Goal: Information Seeking & Learning: Compare options

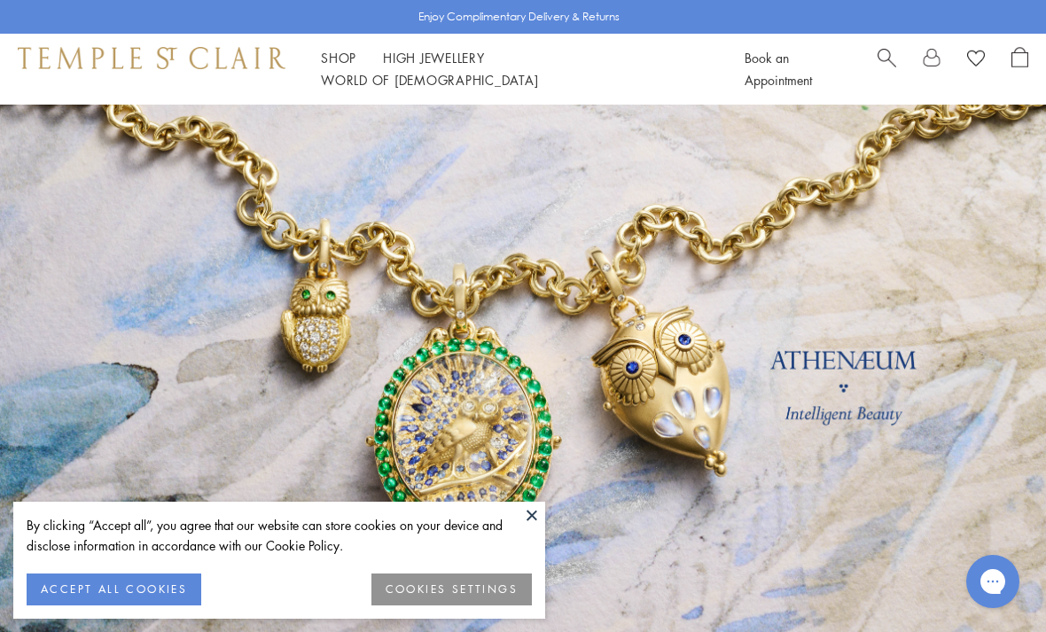
click at [145, 586] on button "ACCEPT ALL COOKIES" at bounding box center [114, 589] width 175 height 32
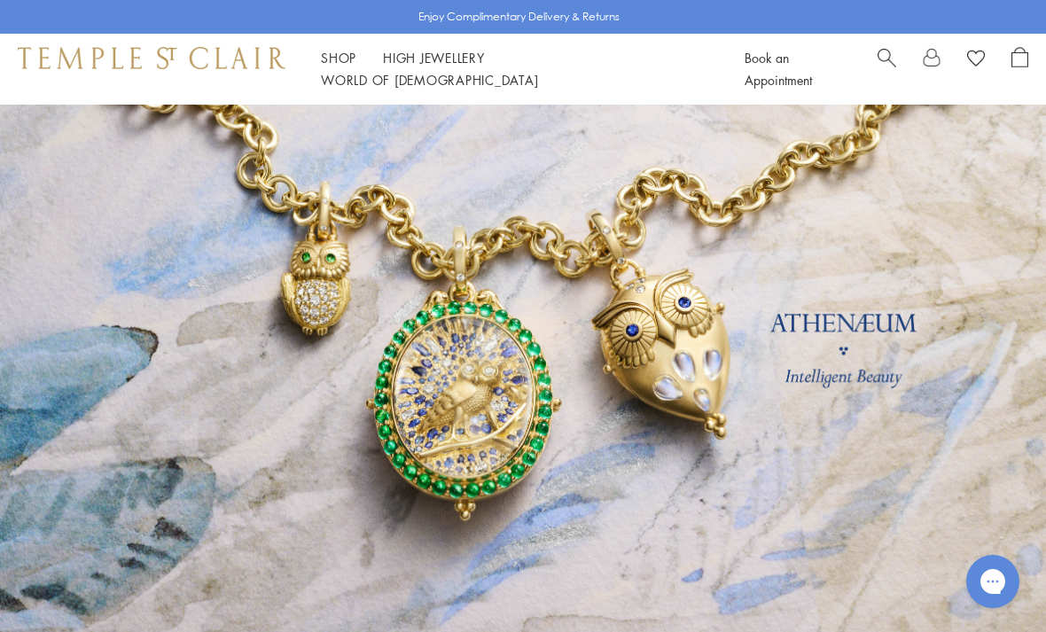
scroll to position [44, 0]
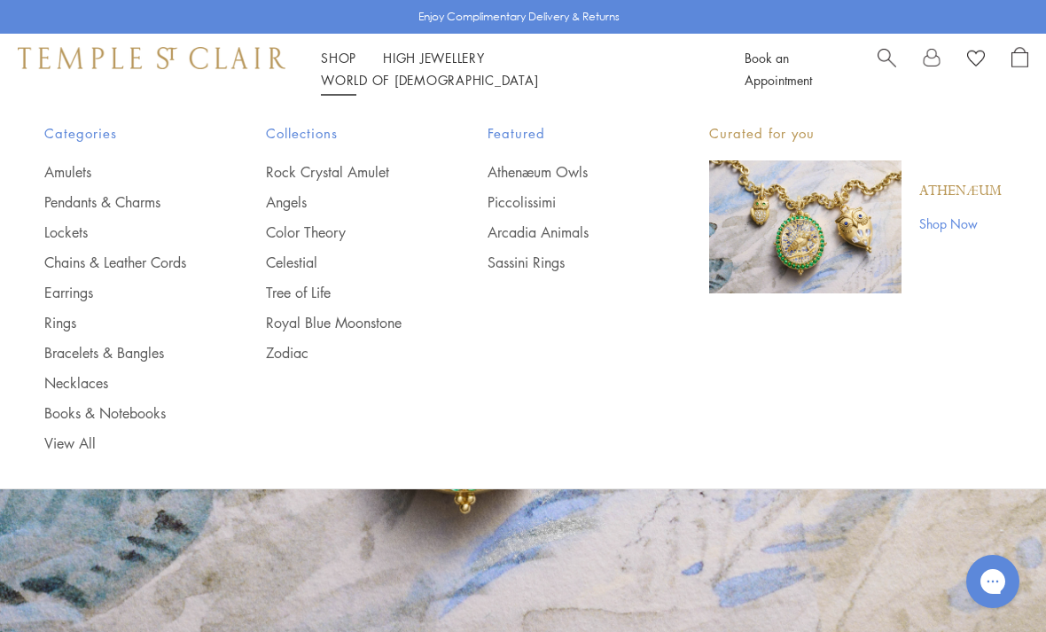
click at [802, 205] on img "Main navigation" at bounding box center [805, 226] width 192 height 133
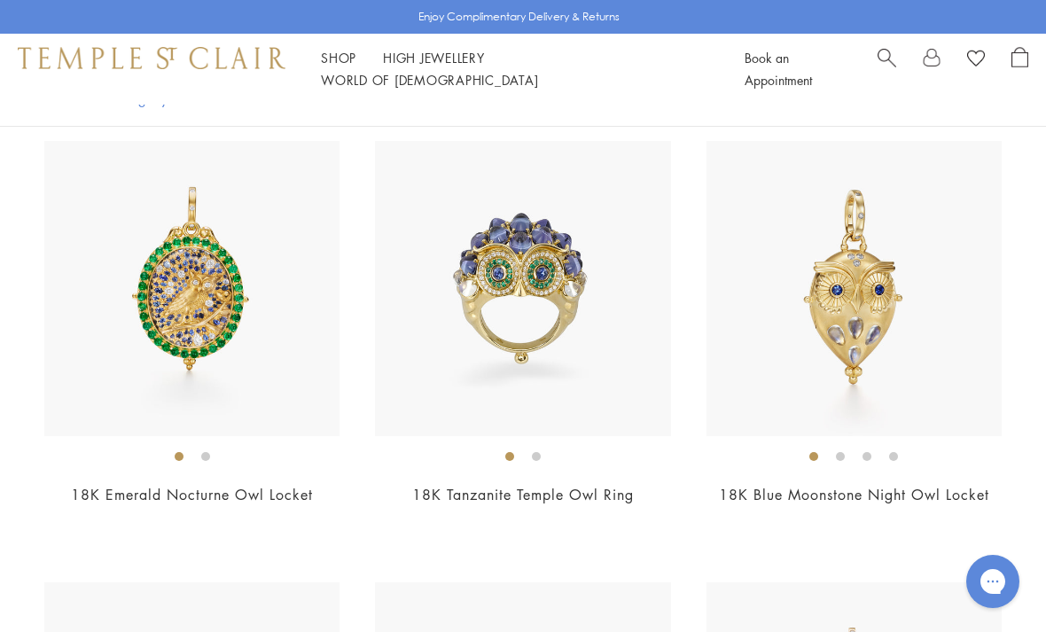
scroll to position [417, 0]
click at [464, 361] on img at bounding box center [522, 289] width 295 height 295
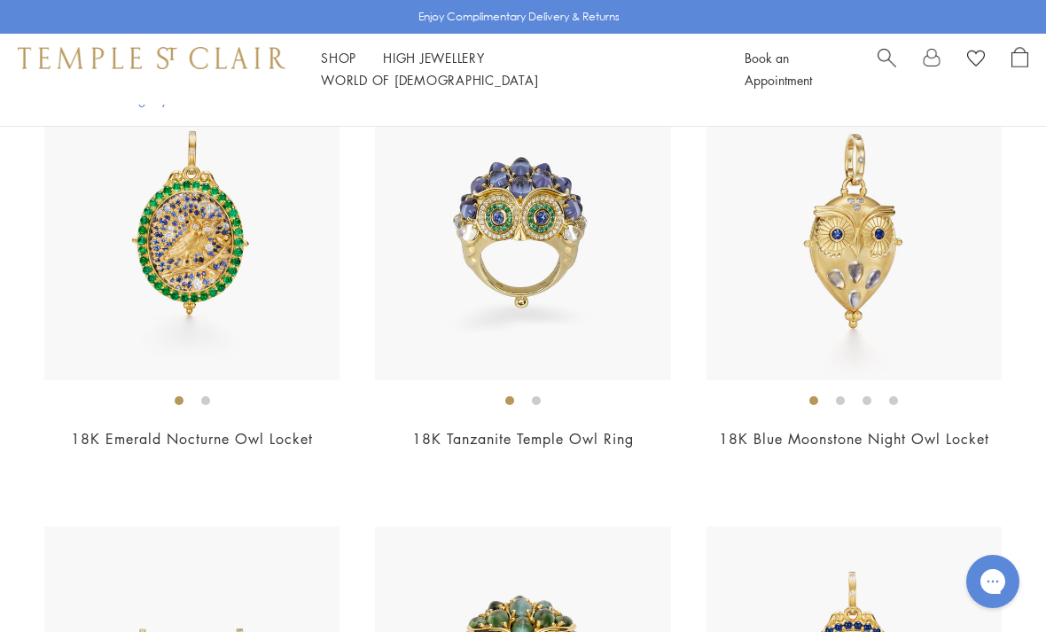
click at [953, 293] on img at bounding box center [853, 232] width 295 height 295
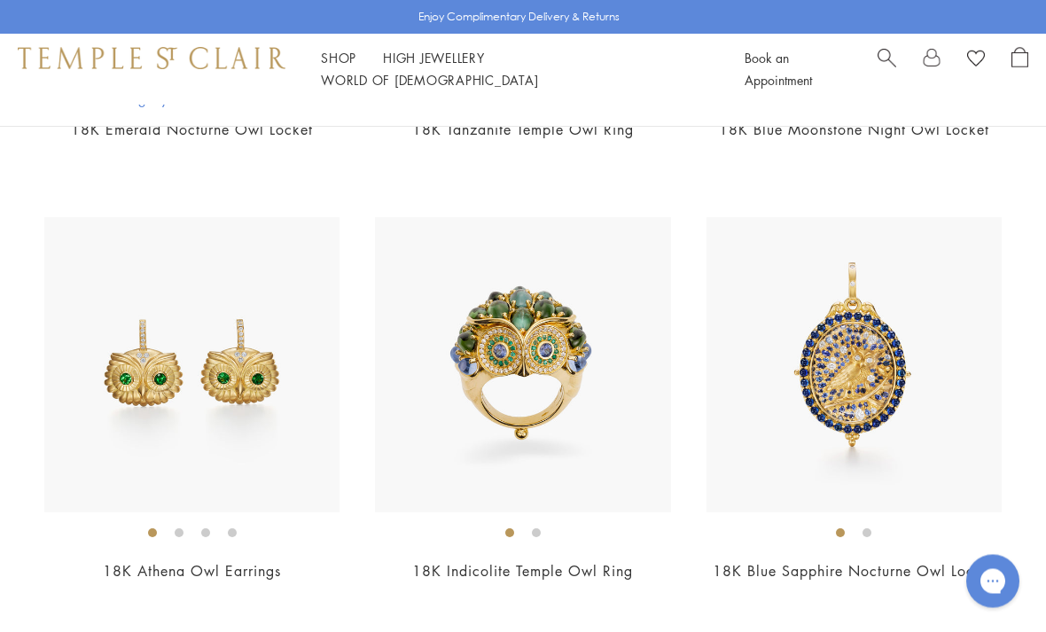
scroll to position [783, 0]
click at [895, 396] on img at bounding box center [853, 364] width 295 height 295
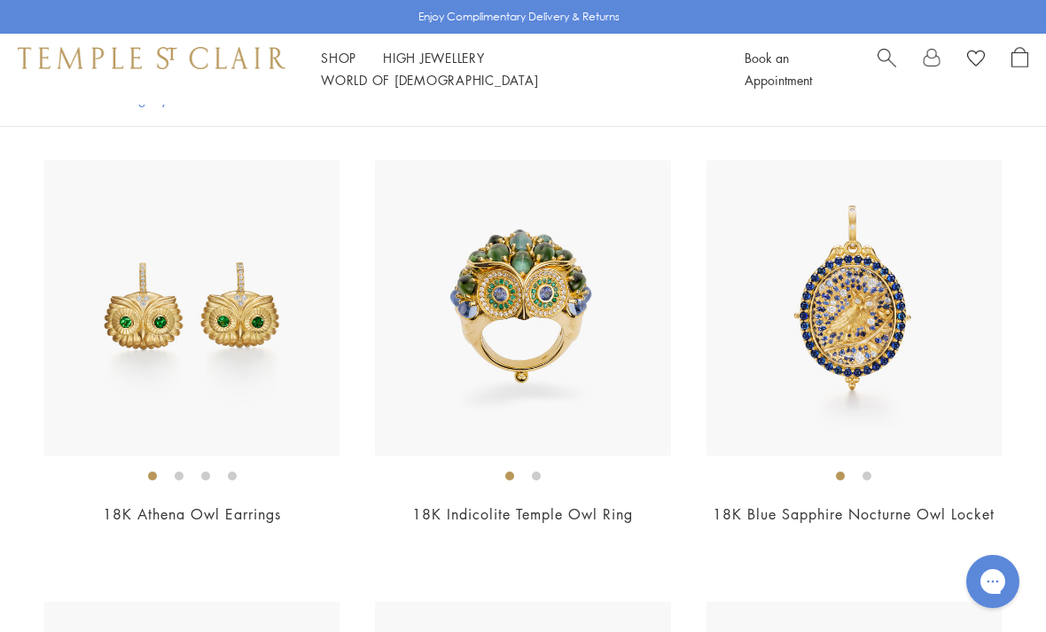
click at [298, 445] on img at bounding box center [191, 307] width 295 height 295
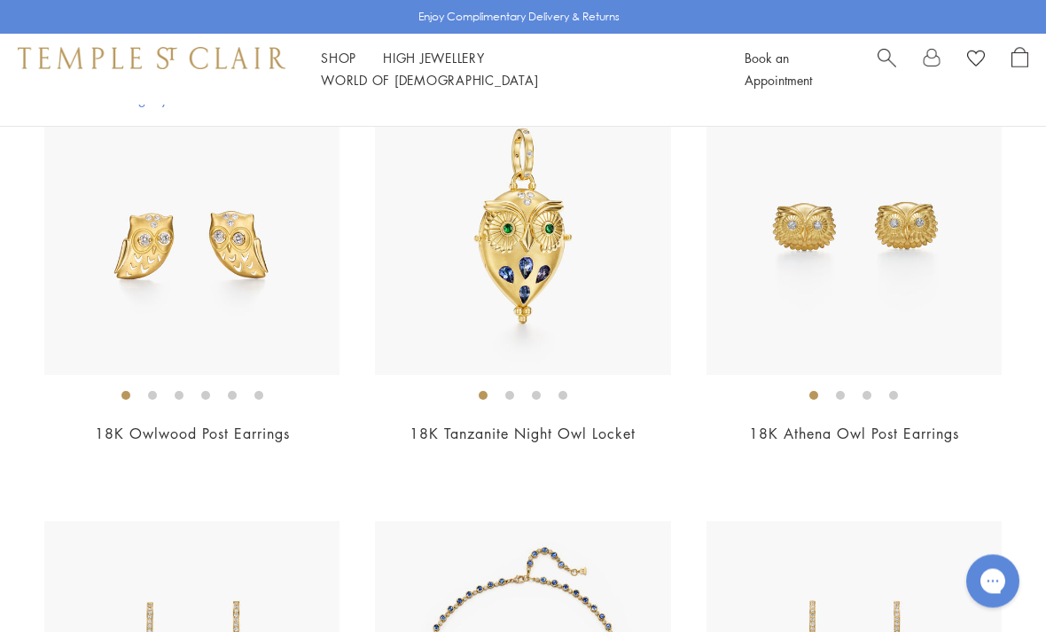
scroll to position [2247, 0]
click at [568, 308] on img at bounding box center [522, 225] width 295 height 295
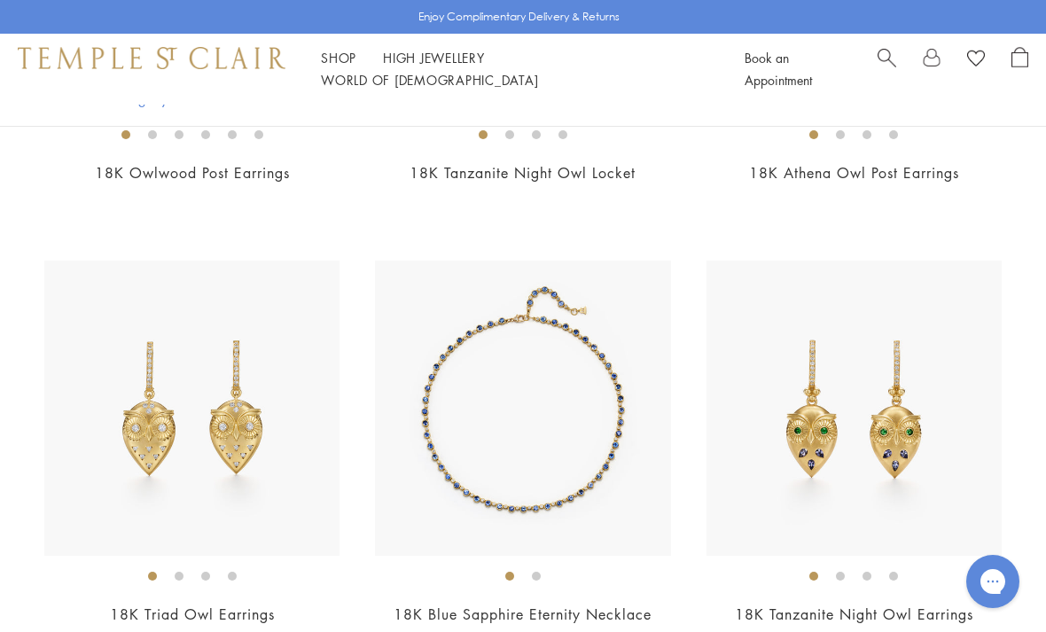
scroll to position [2508, 0]
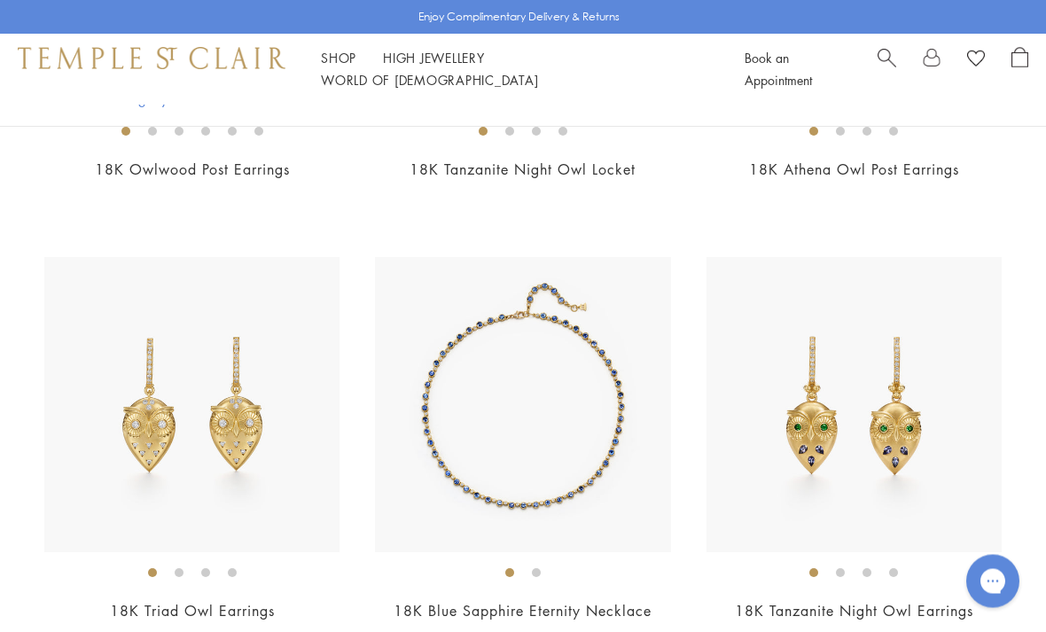
click at [608, 413] on img at bounding box center [522, 405] width 295 height 295
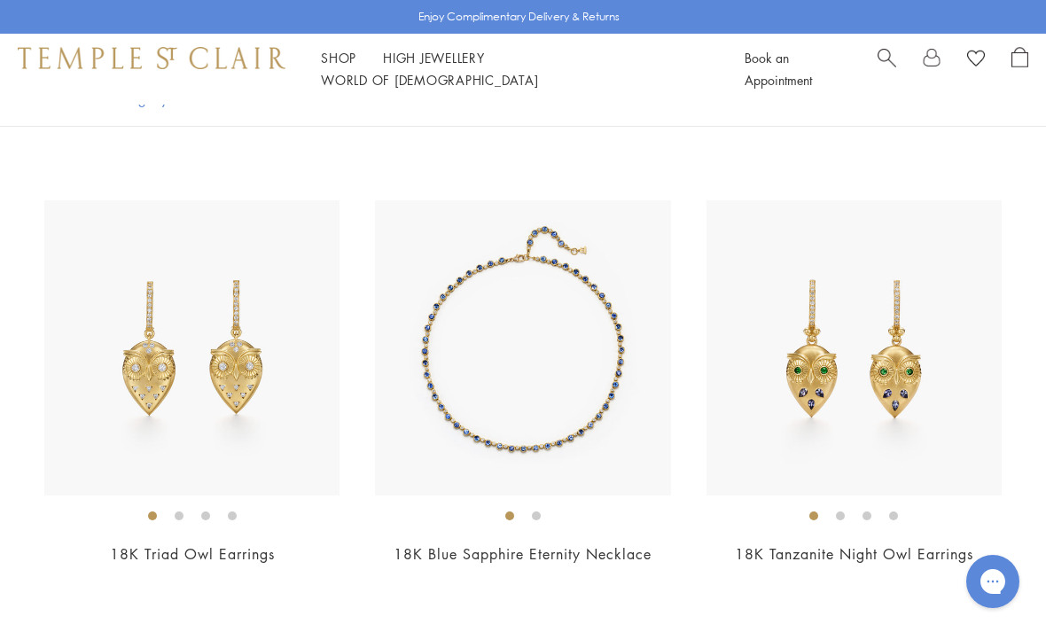
click at [932, 402] on img at bounding box center [853, 347] width 295 height 295
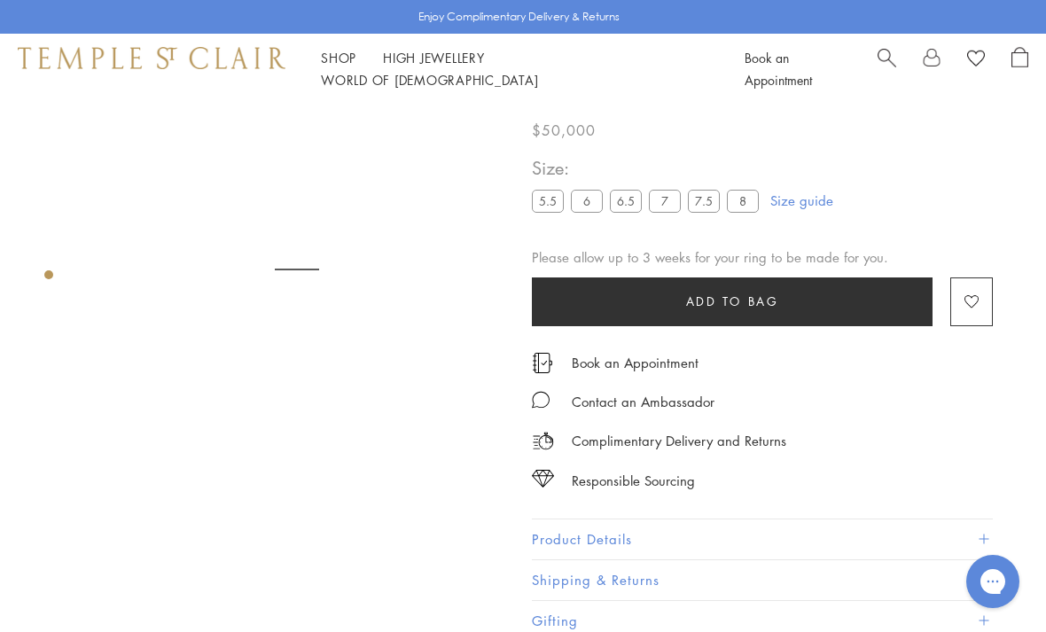
scroll to position [105, 0]
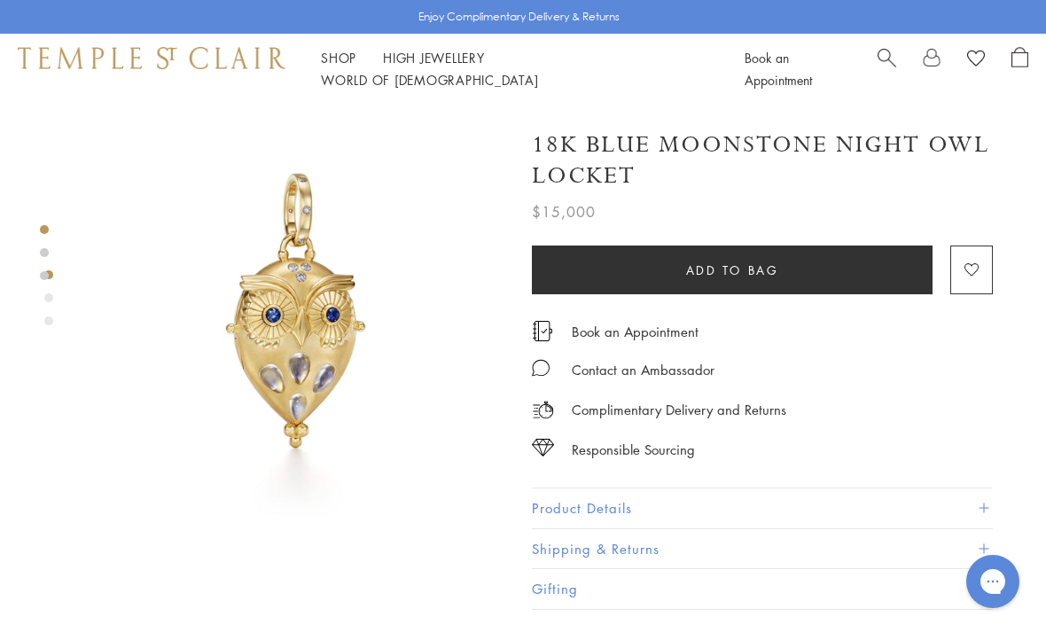
click at [595, 502] on button "Product Details" at bounding box center [762, 508] width 461 height 40
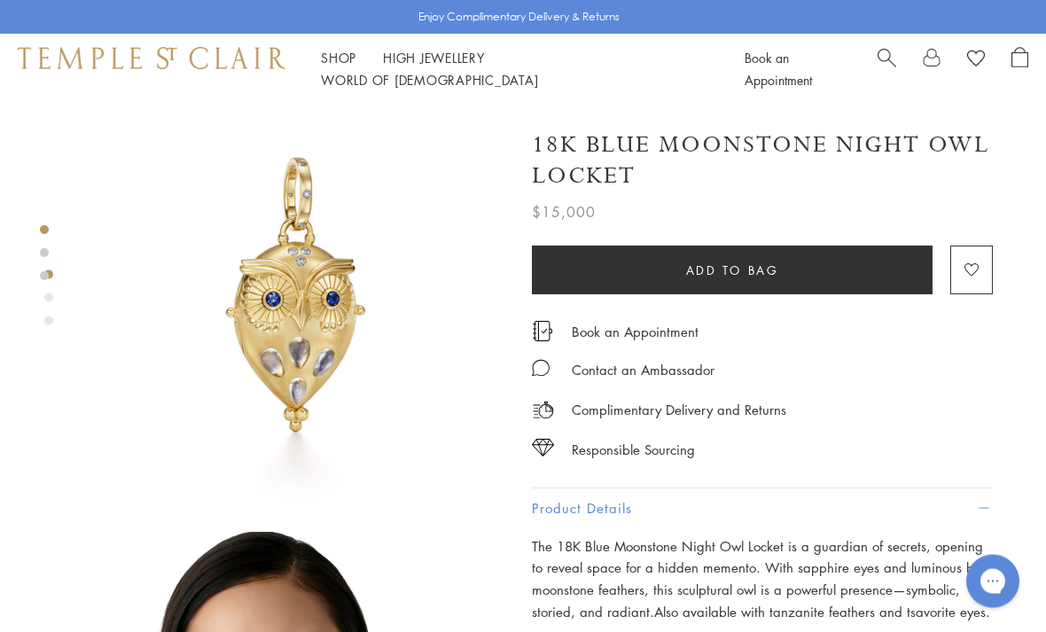
scroll to position [16, 0]
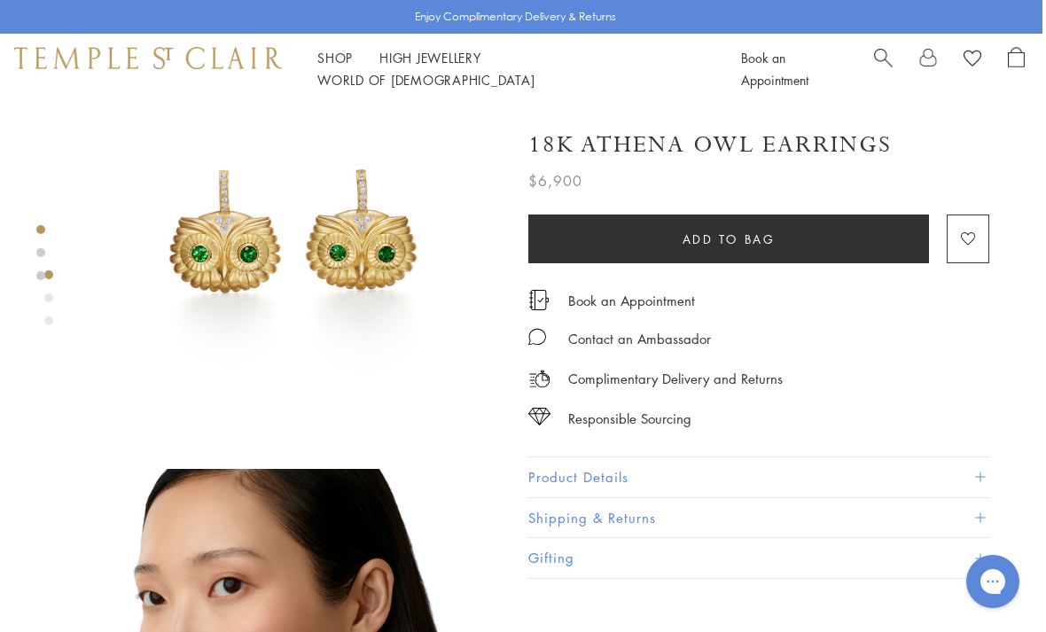
scroll to position [0, 4]
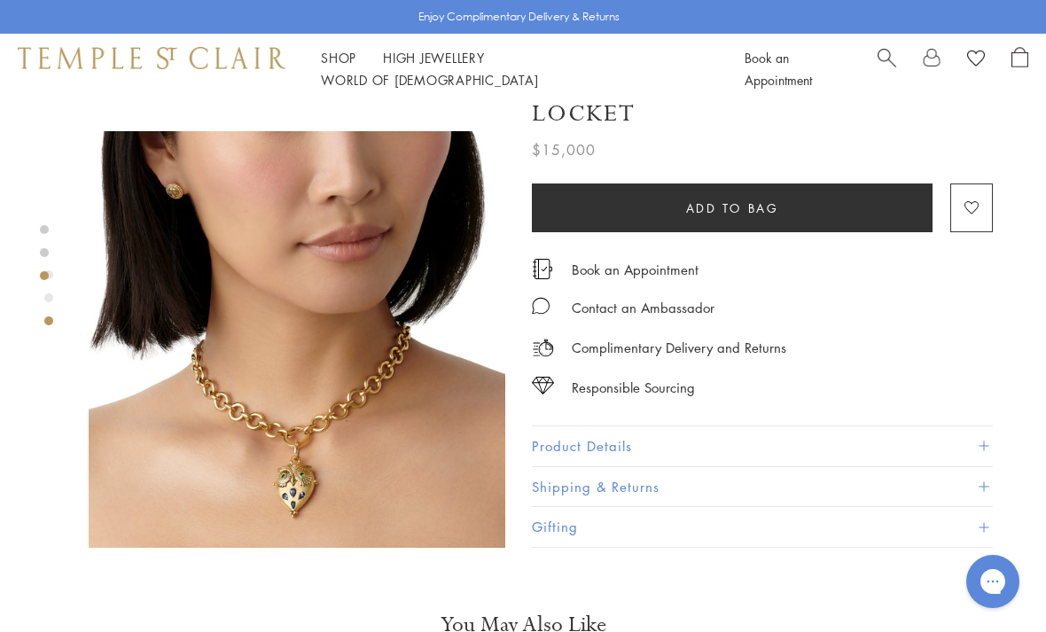
scroll to position [885, 0]
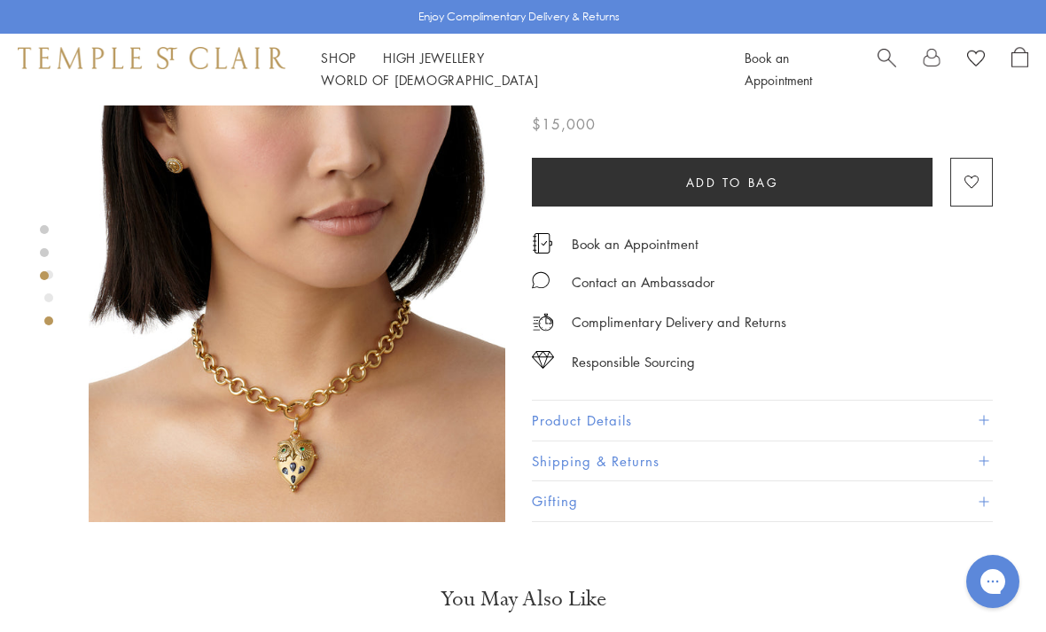
click at [667, 424] on button "Product Details" at bounding box center [762, 421] width 461 height 40
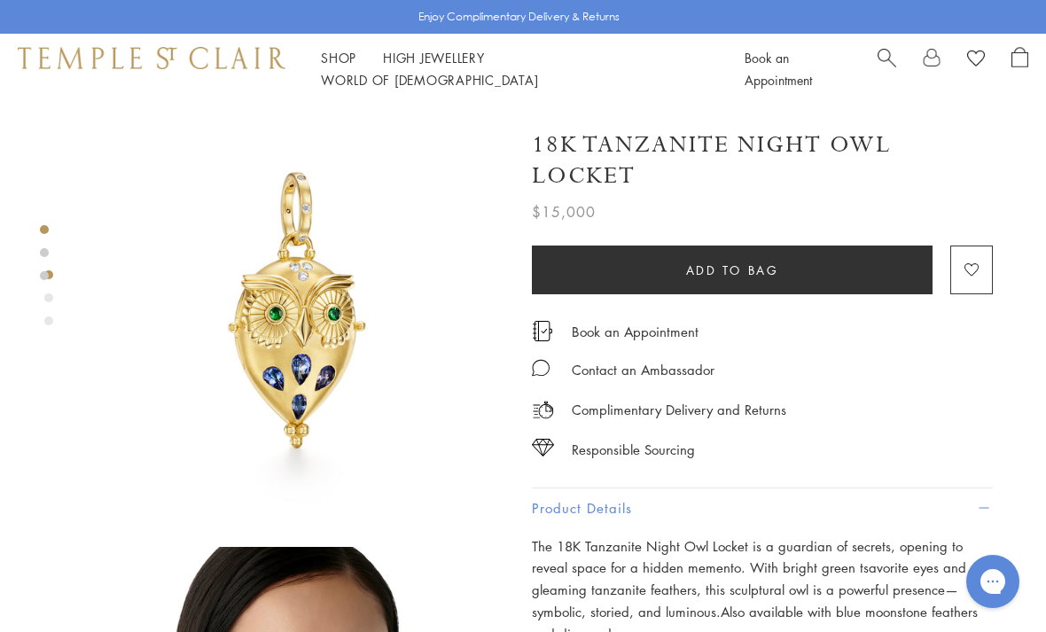
scroll to position [0, 0]
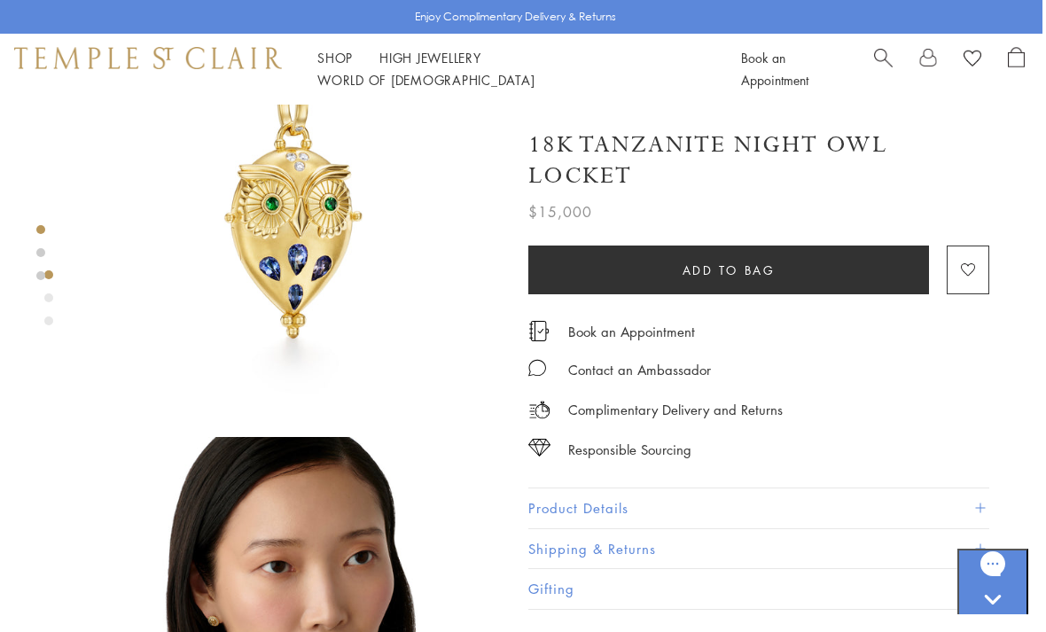
scroll to position [0, 4]
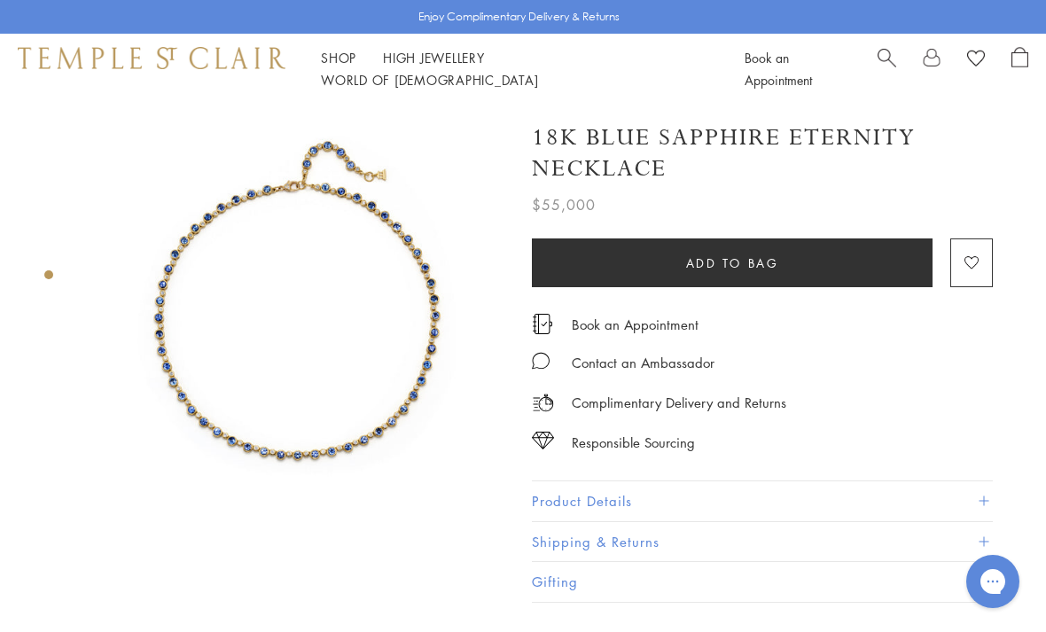
click at [673, 489] on button "Product Details" at bounding box center [762, 501] width 461 height 40
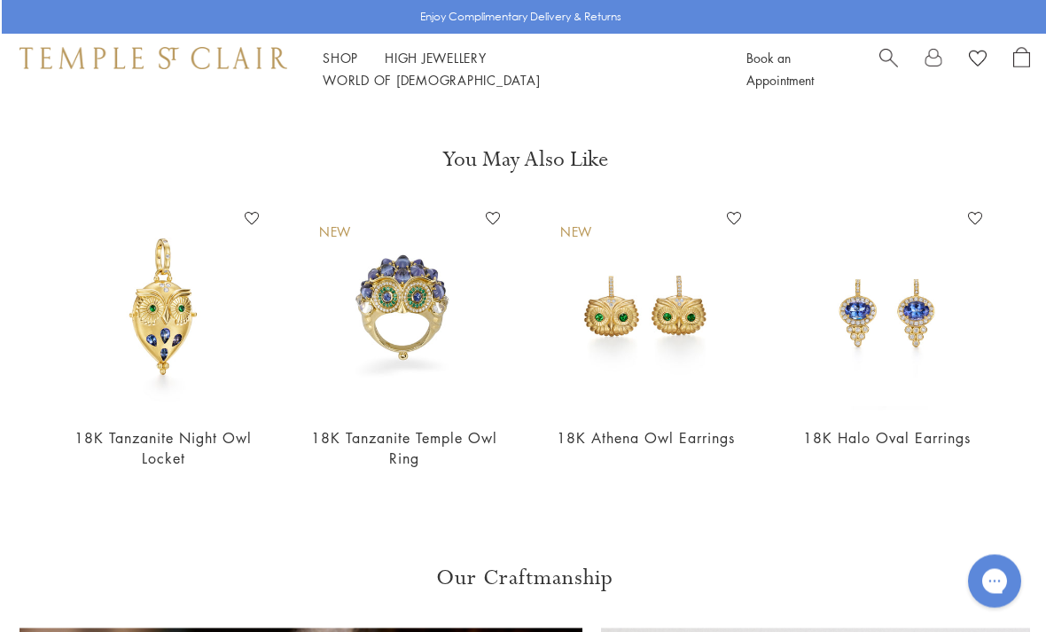
scroll to position [1349, 0]
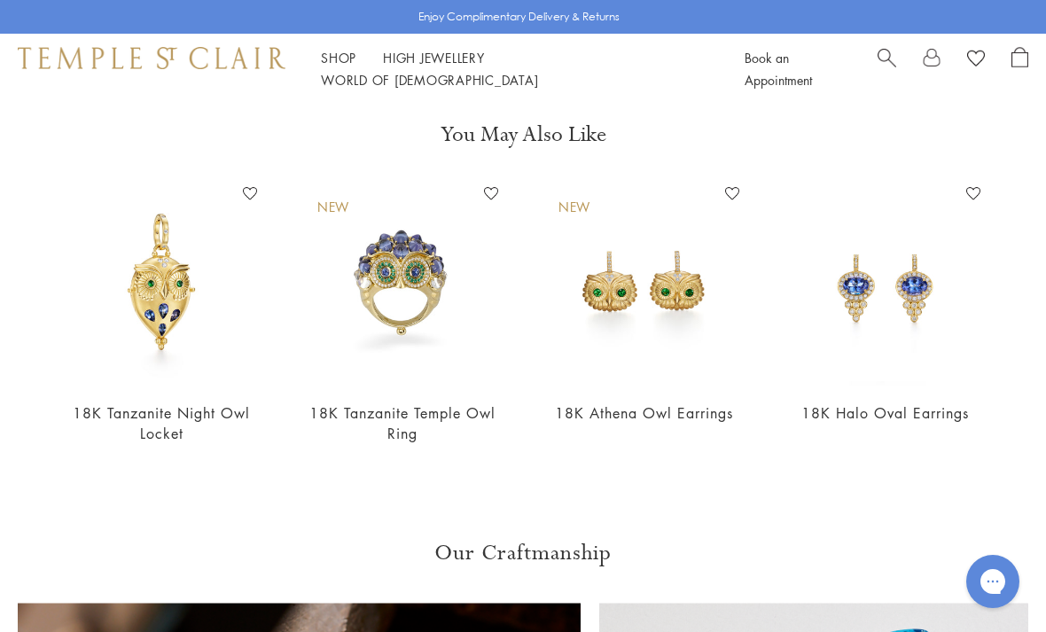
click at [417, 339] on img at bounding box center [402, 283] width 206 height 206
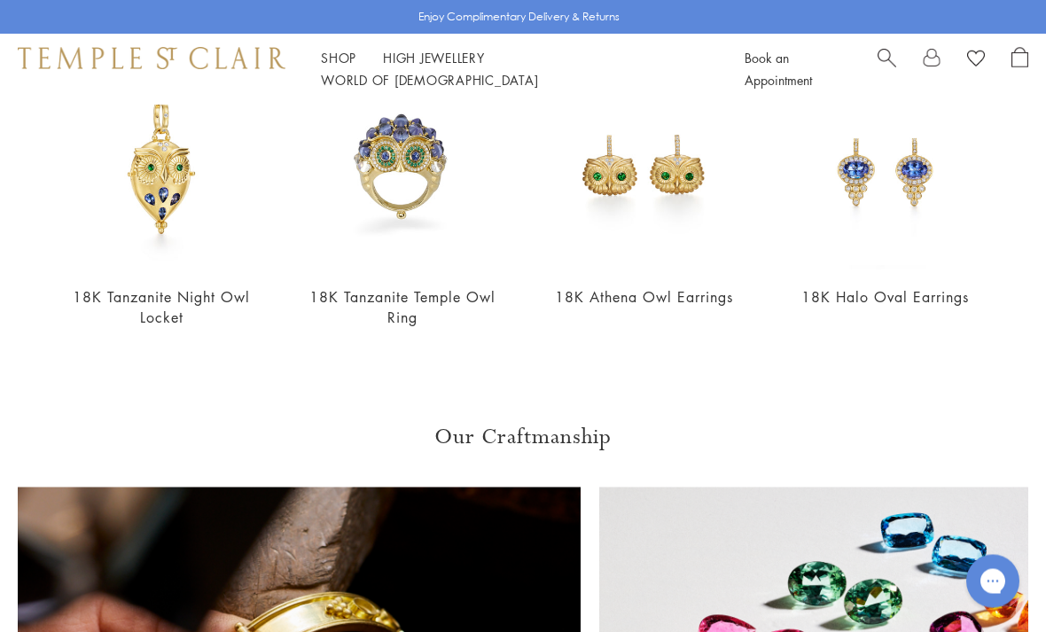
scroll to position [1466, 0]
click at [909, 175] on img at bounding box center [885, 167] width 206 height 206
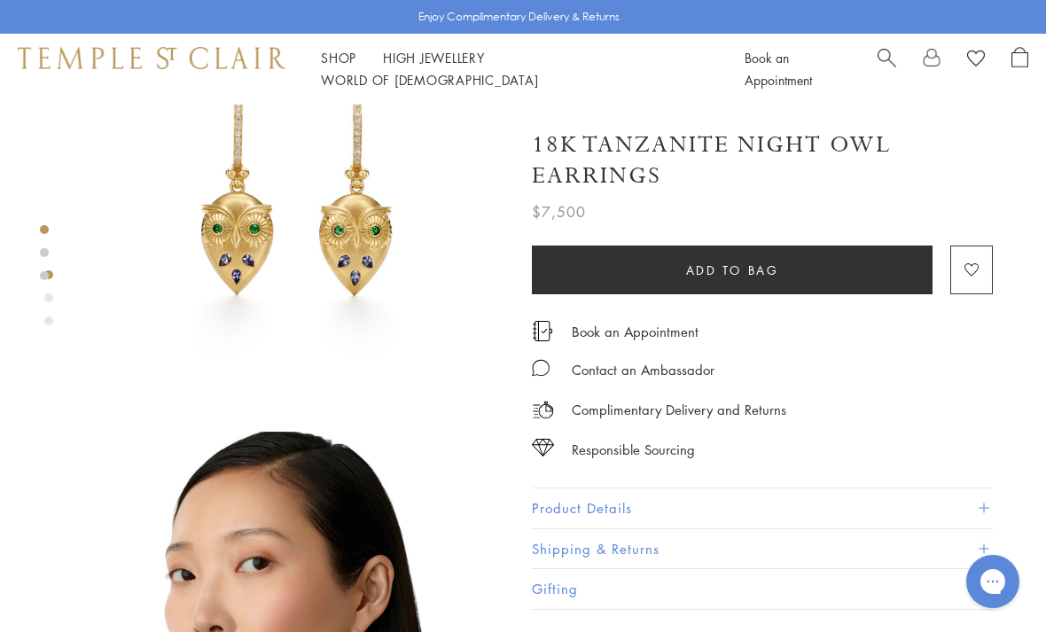
scroll to position [111, 0]
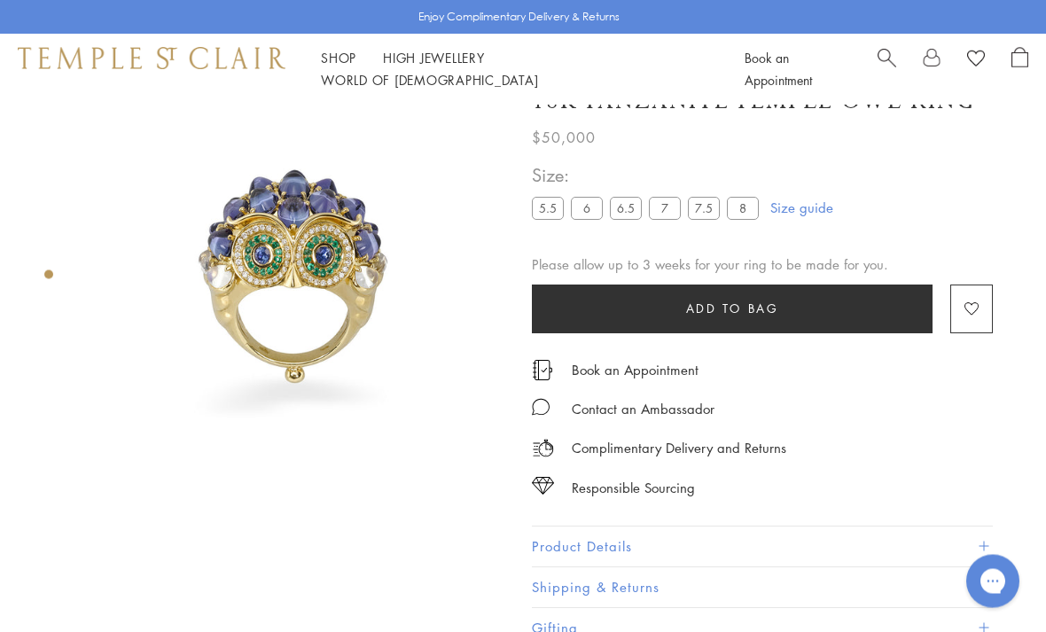
scroll to position [105, 0]
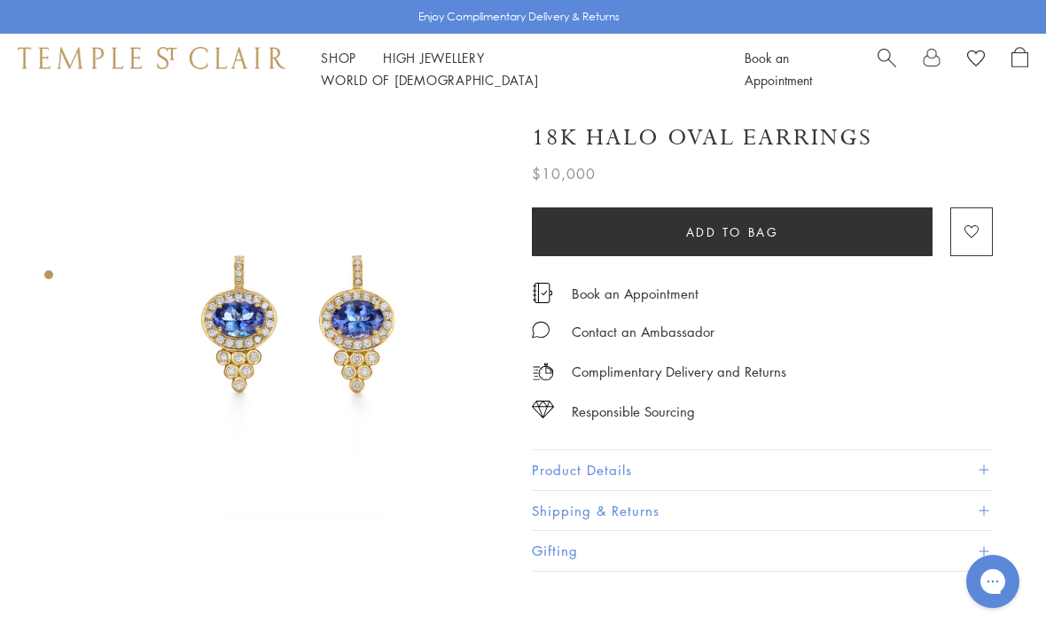
click at [617, 455] on button "Product Details" at bounding box center [762, 470] width 461 height 40
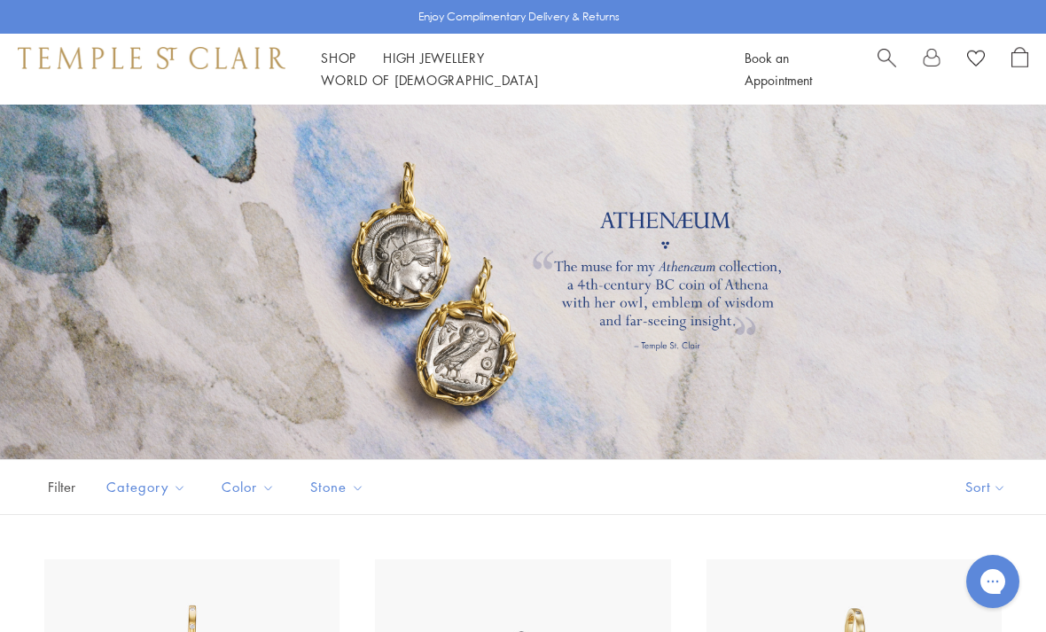
scroll to position [2566, 0]
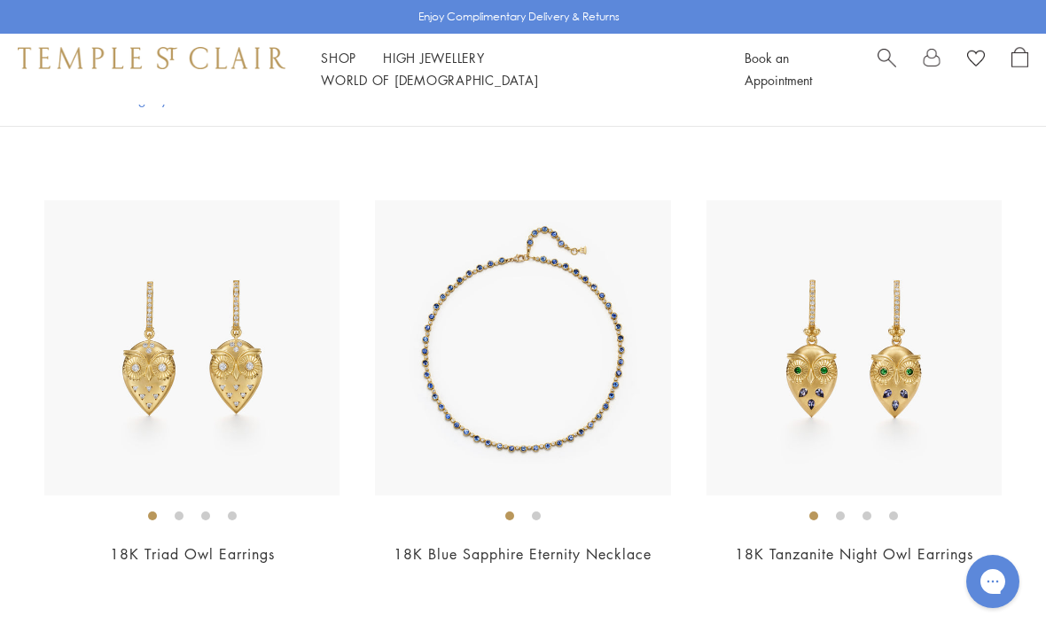
click at [289, 416] on img at bounding box center [191, 347] width 295 height 295
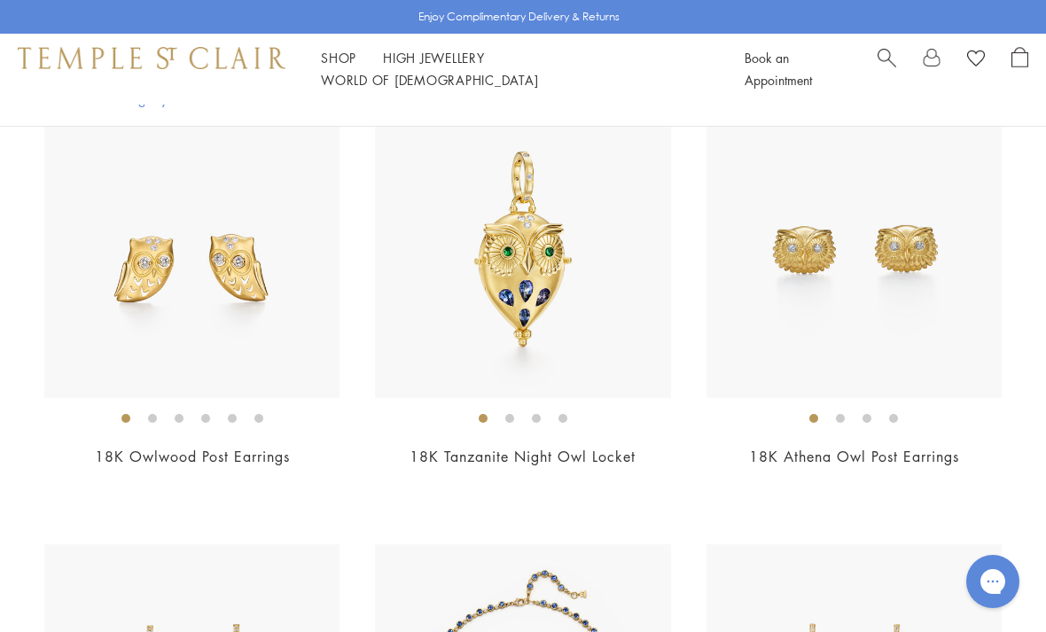
scroll to position [2221, 0]
click at [598, 261] on img at bounding box center [522, 251] width 295 height 295
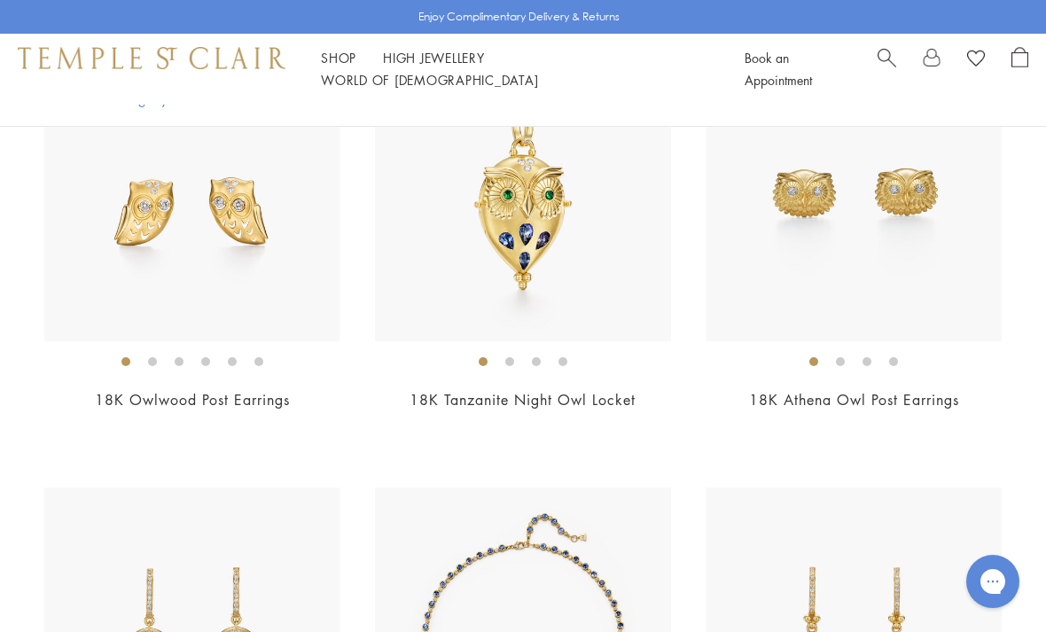
scroll to position [2278, 0]
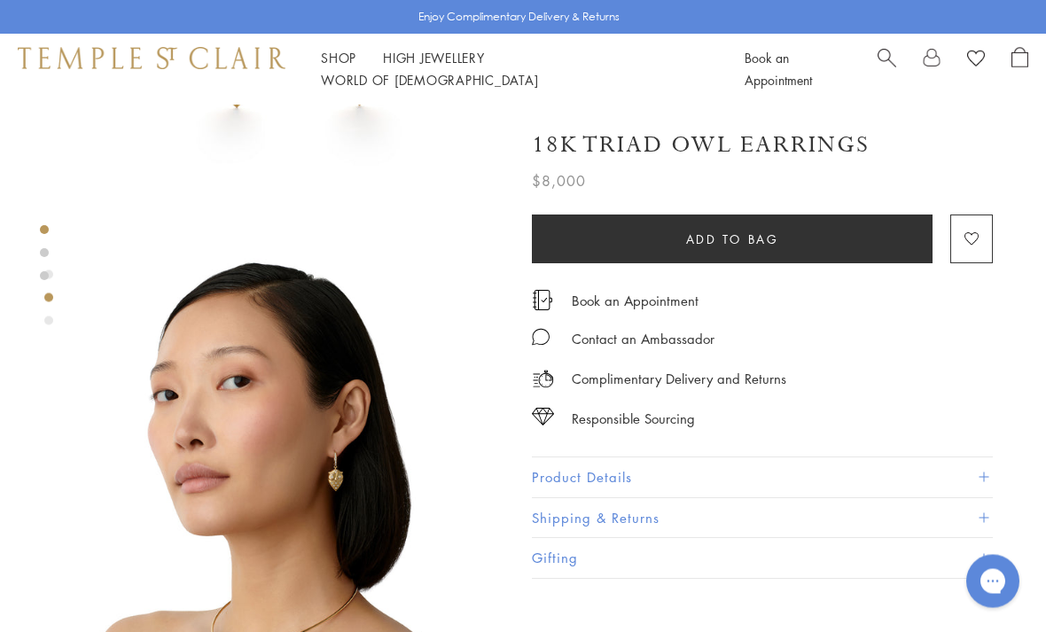
scroll to position [272, 0]
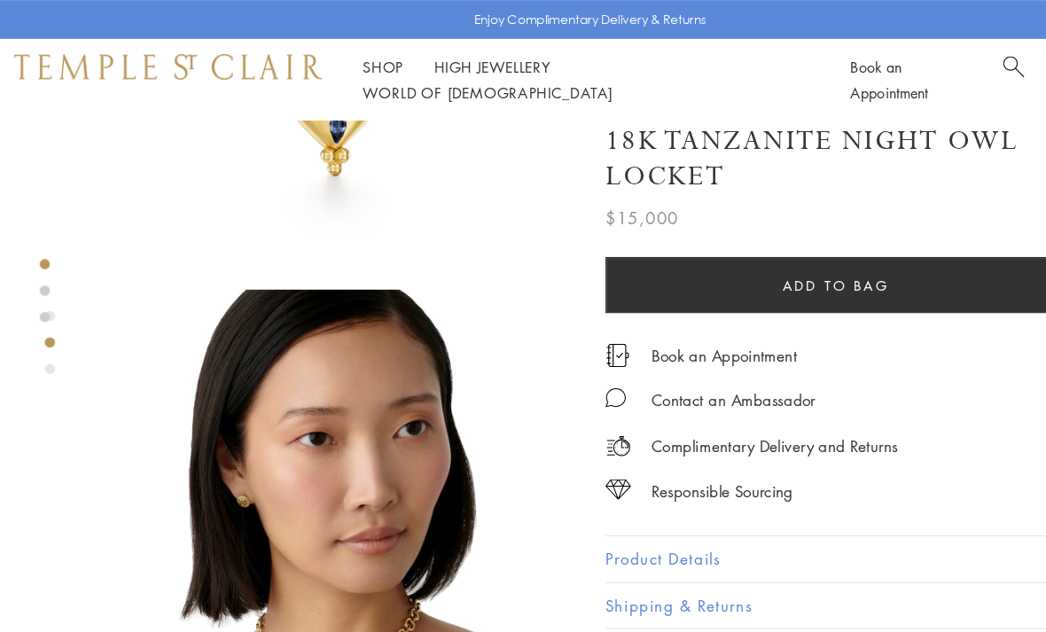
scroll to position [292, 0]
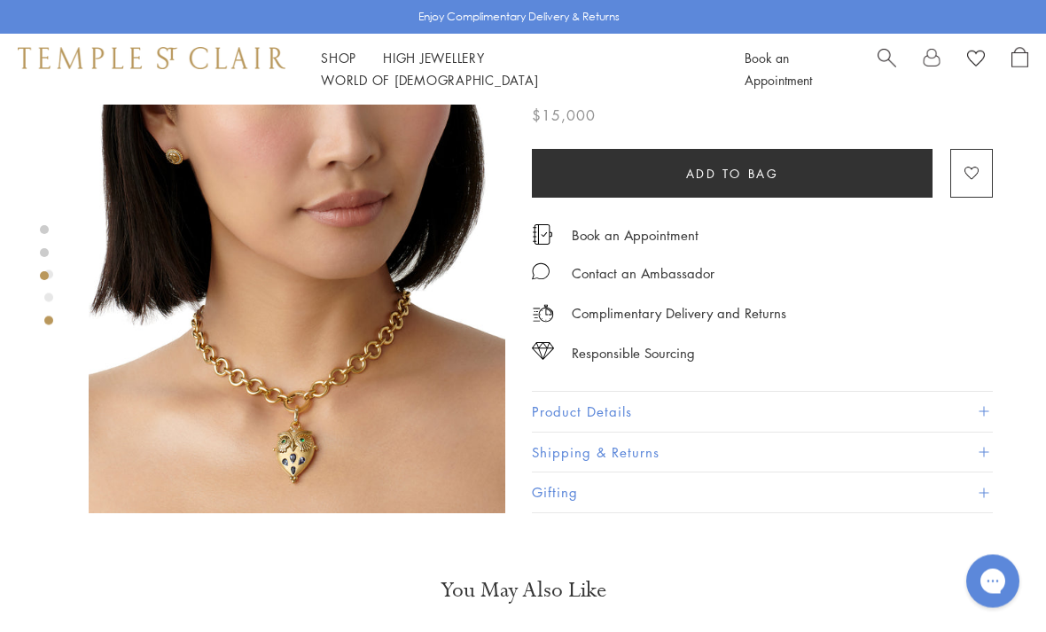
click at [894, 411] on button "Product Details" at bounding box center [762, 413] width 461 height 40
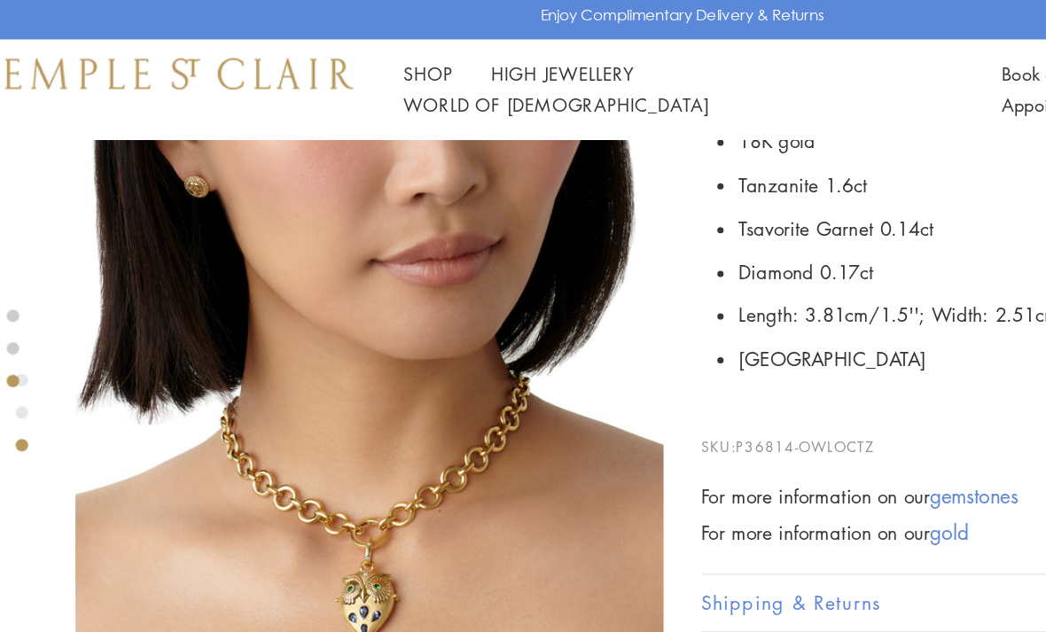
scroll to position [768, 2]
